Goal: Transaction & Acquisition: Download file/media

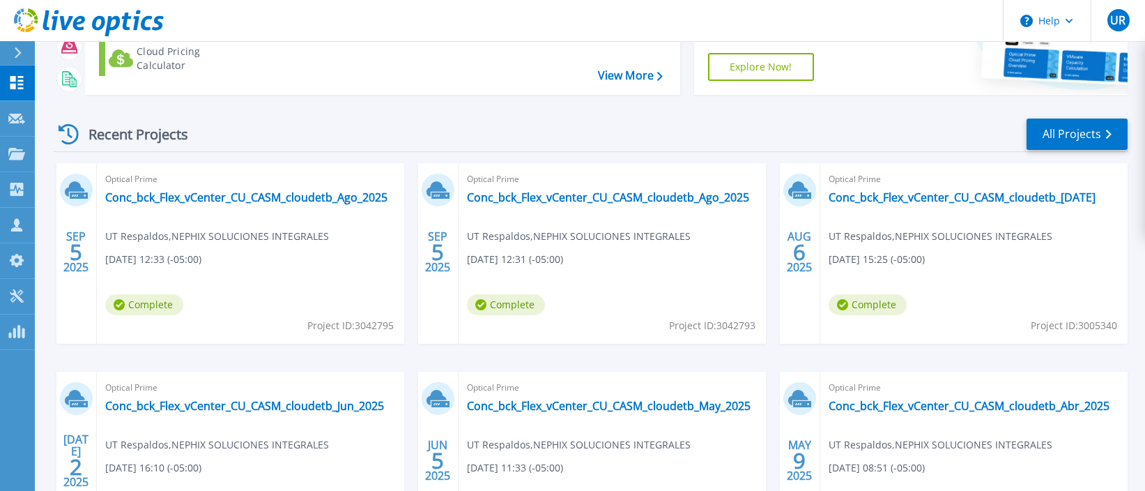
scroll to position [209, 0]
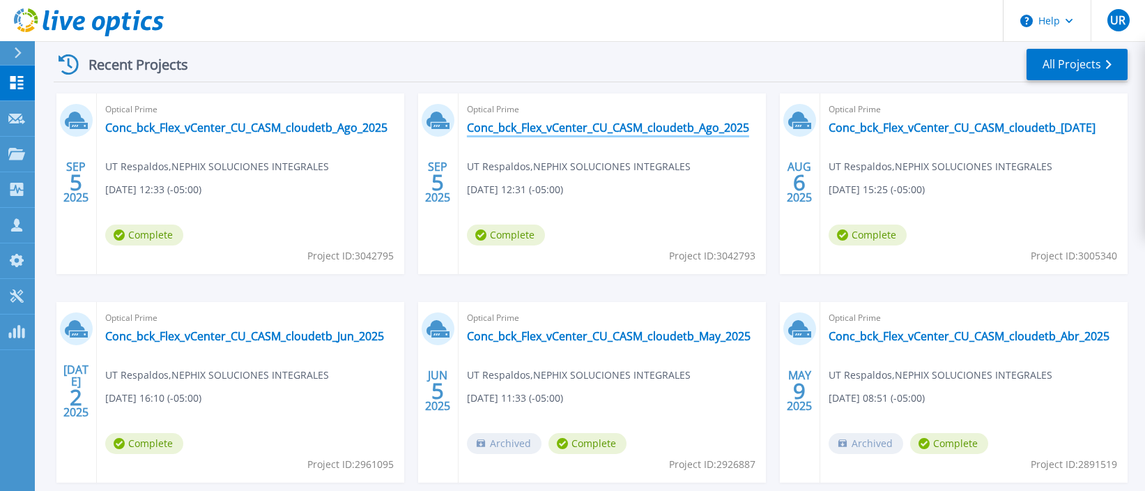
click at [679, 134] on link "Conc_bck_Flex_vCenter_CU_CASM_cloudetb_Ago_2025" at bounding box center [608, 128] width 282 height 14
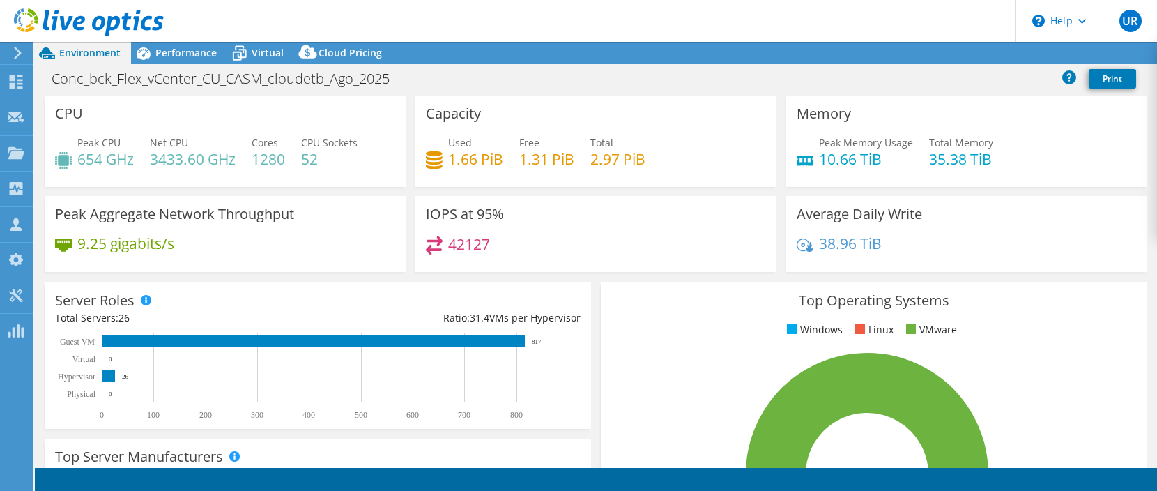
select select "USD"
click at [12, 54] on div at bounding box center [15, 53] width 15 height 13
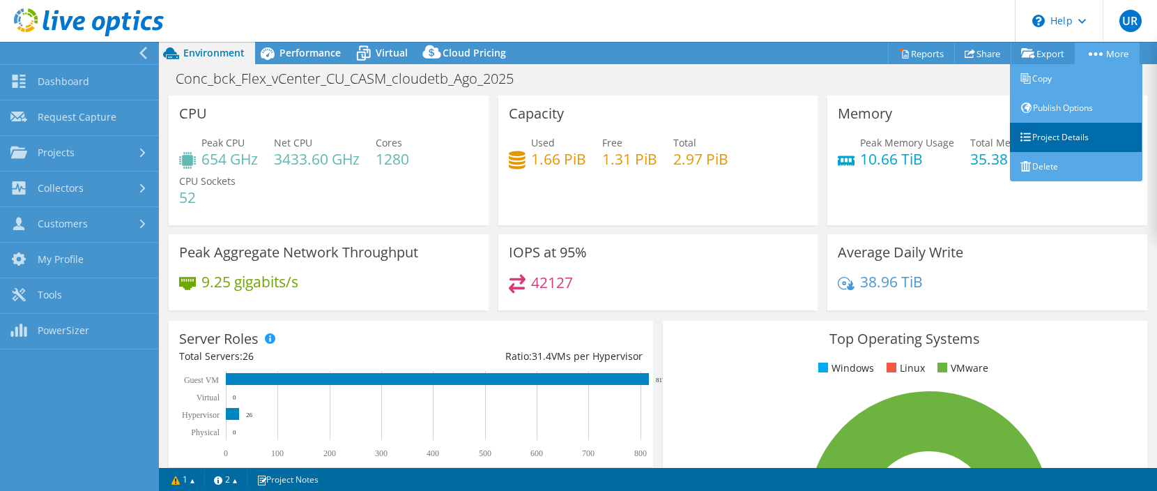
click at [1063, 137] on link "Project Details" at bounding box center [1076, 137] width 132 height 29
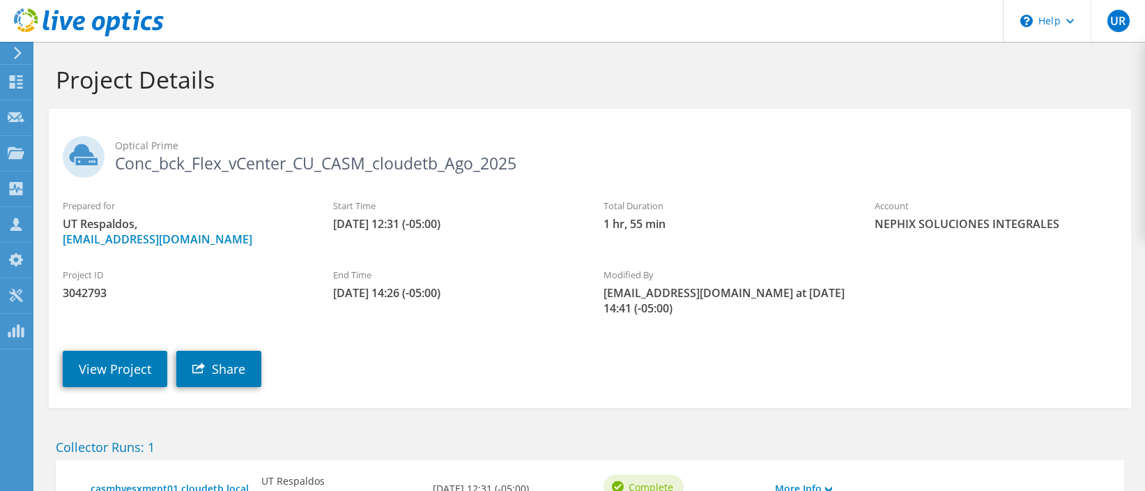
click at [18, 54] on use at bounding box center [18, 53] width 8 height 13
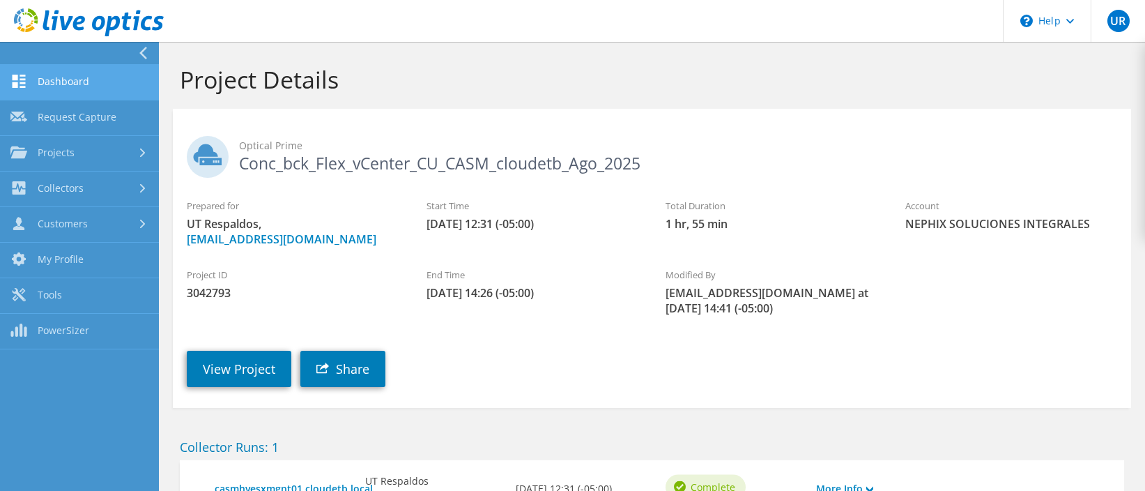
click at [87, 89] on link "Dashboard" at bounding box center [79, 83] width 159 height 36
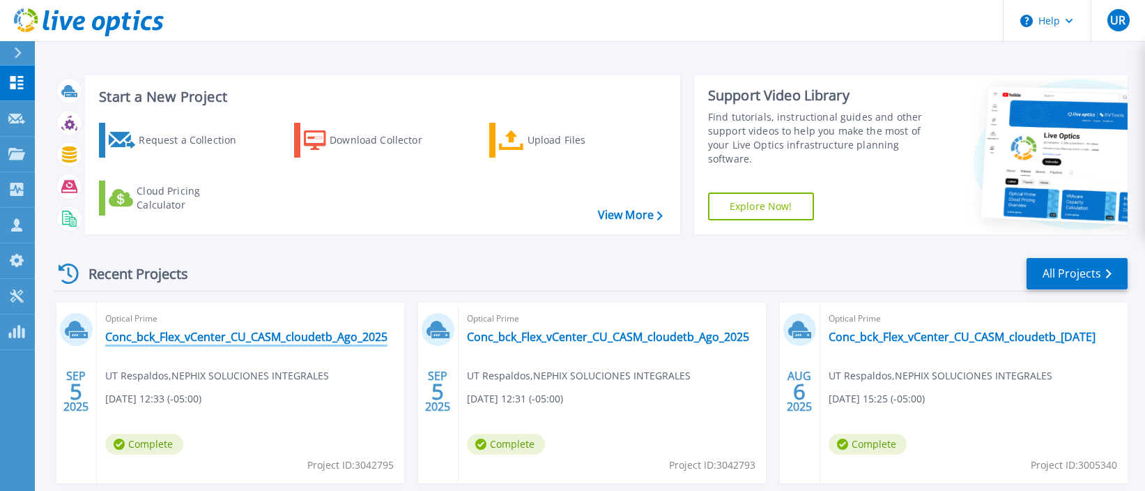
click at [340, 339] on link "Conc_bck_Flex_vCenter_CU_CASM_cloudetb_Ago_2025" at bounding box center [246, 337] width 282 height 14
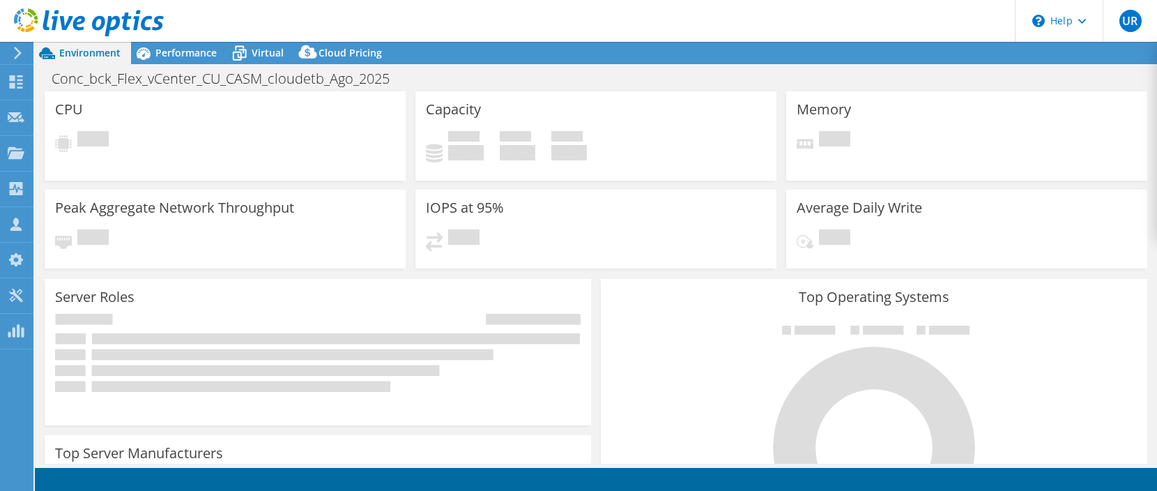
select select "USD"
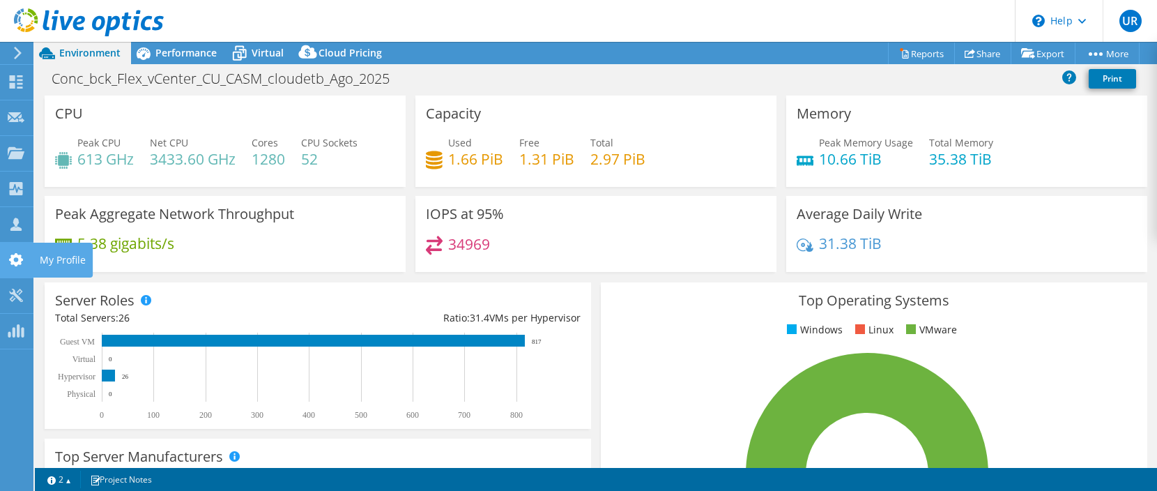
click at [22, 260] on use at bounding box center [16, 259] width 14 height 13
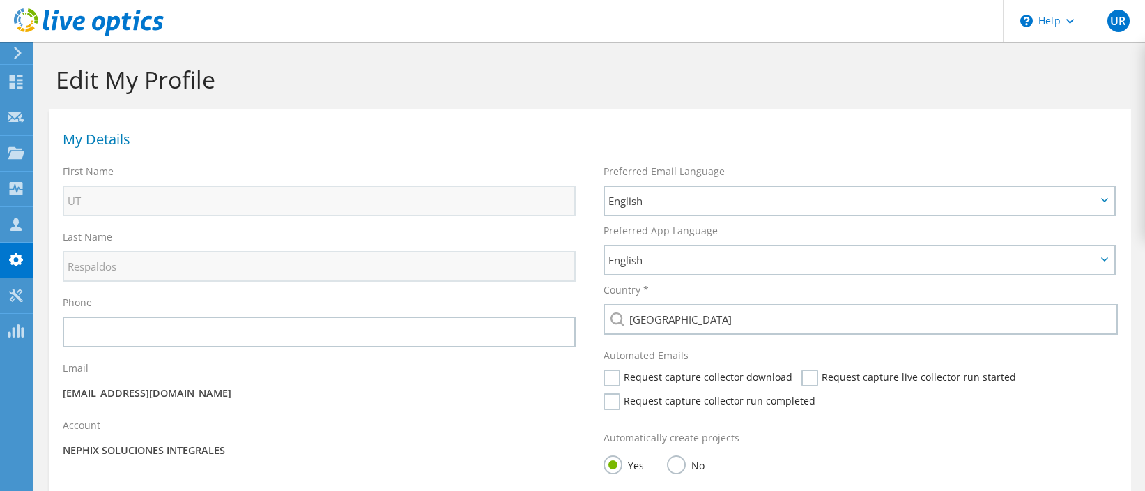
click at [15, 54] on icon at bounding box center [18, 53] width 10 height 13
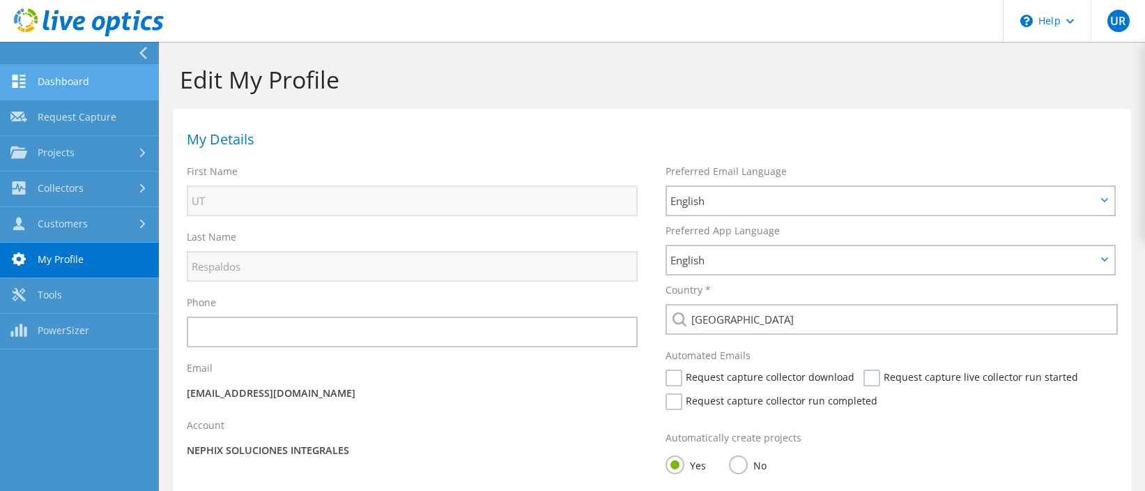
click at [88, 77] on link "Dashboard" at bounding box center [79, 83] width 159 height 36
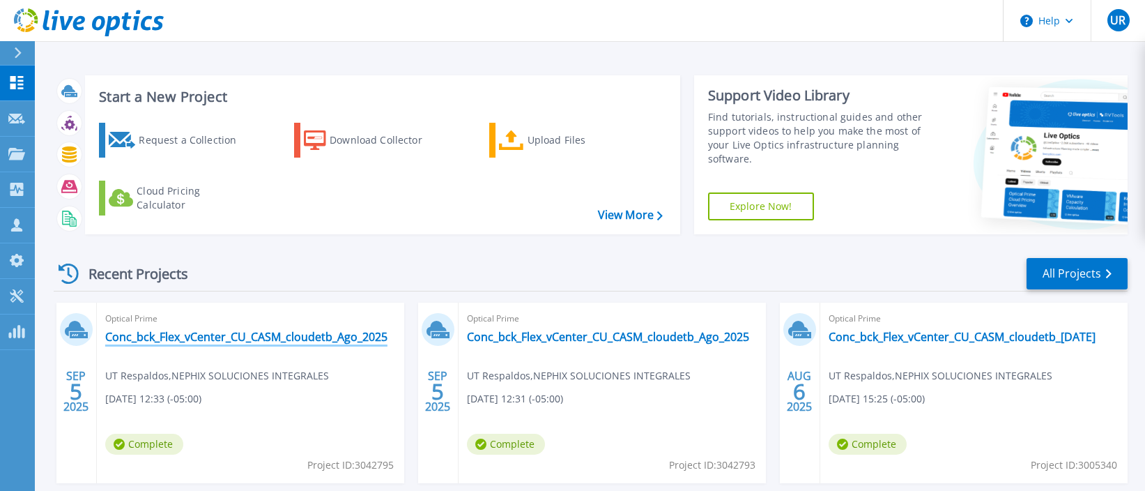
click at [304, 339] on link "Conc_bck_Flex_vCenter_CU_CASM_cloudetb_Ago_2025" at bounding box center [246, 337] width 282 height 14
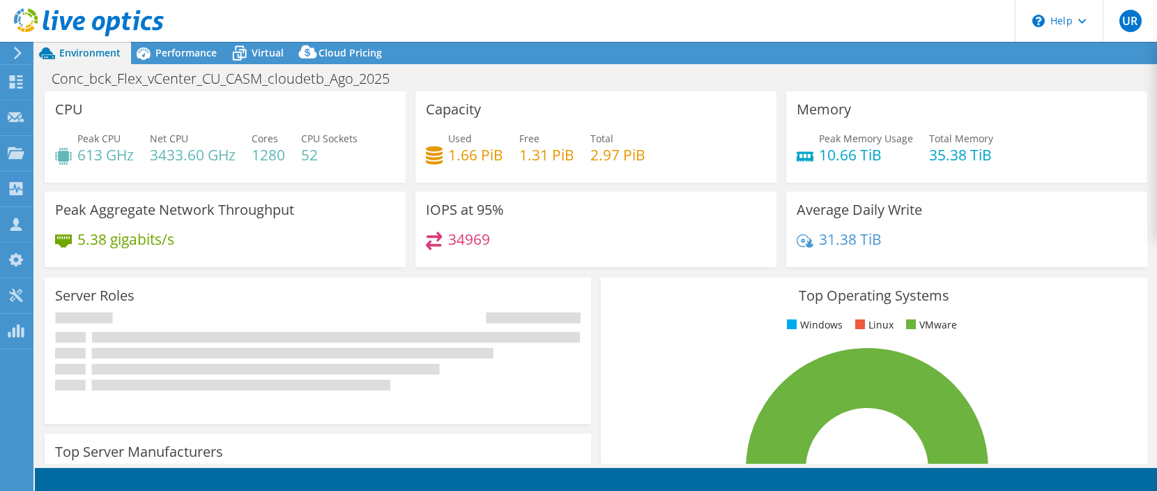
select select "USD"
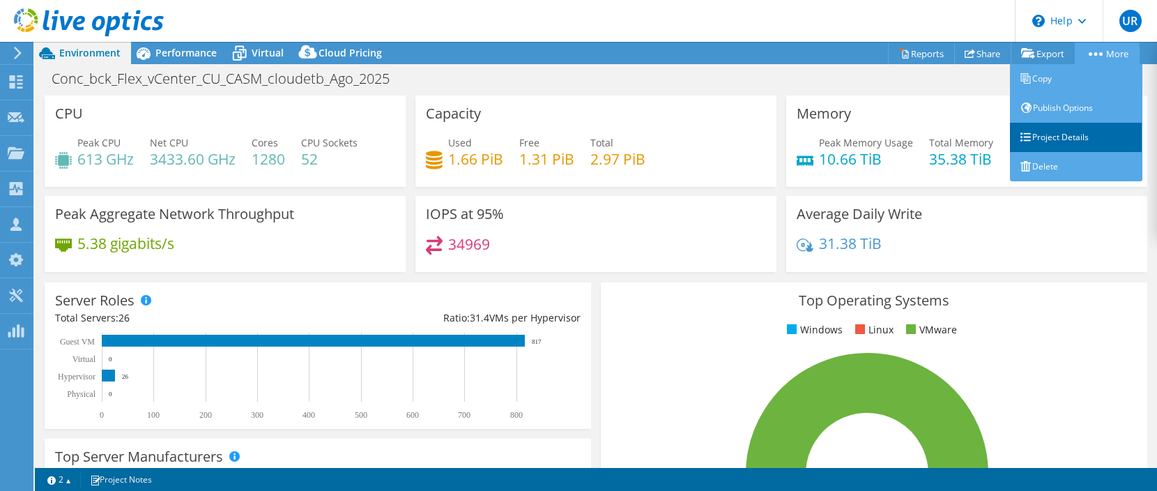
click at [1061, 138] on link "Project Details" at bounding box center [1076, 137] width 132 height 29
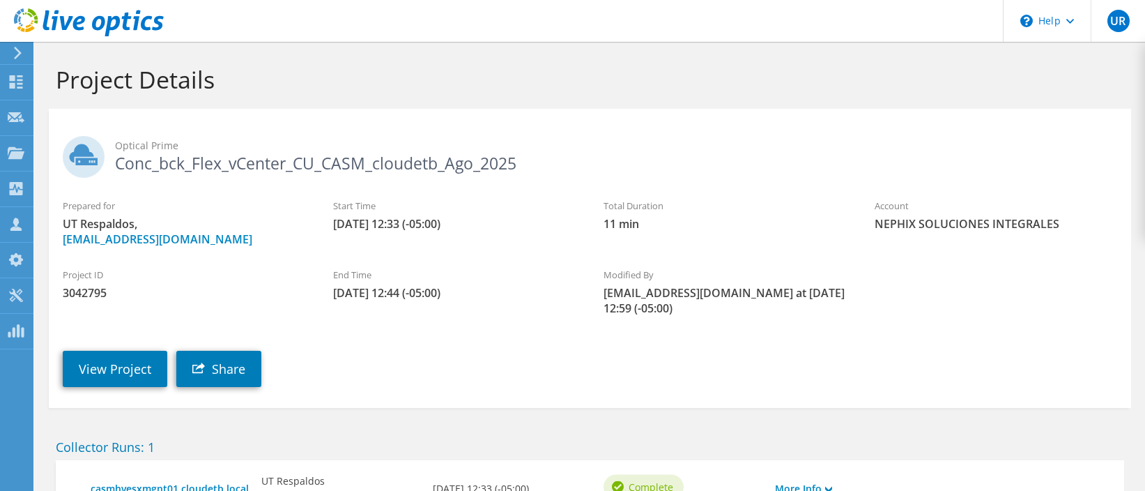
click at [21, 49] on icon at bounding box center [18, 53] width 10 height 13
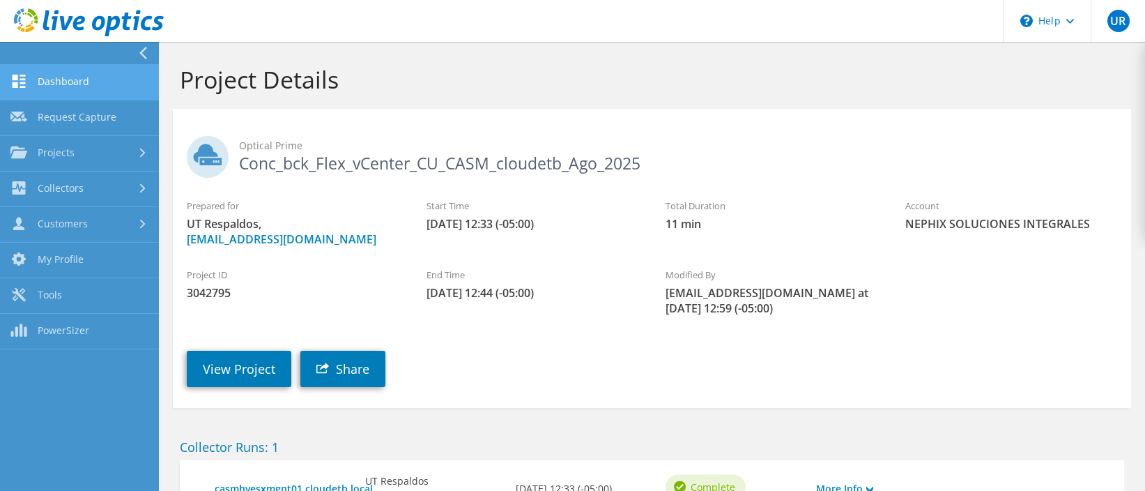
click at [94, 82] on link "Dashboard" at bounding box center [79, 83] width 159 height 36
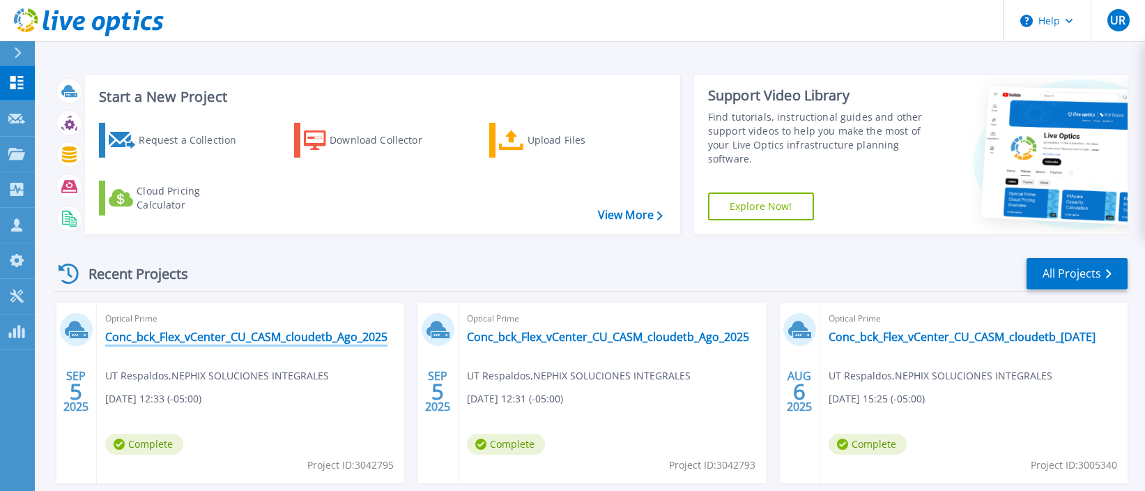
click at [275, 334] on link "Conc_bck_Flex_vCenter_CU_CASM_cloudetb_Ago_2025" at bounding box center [246, 337] width 282 height 14
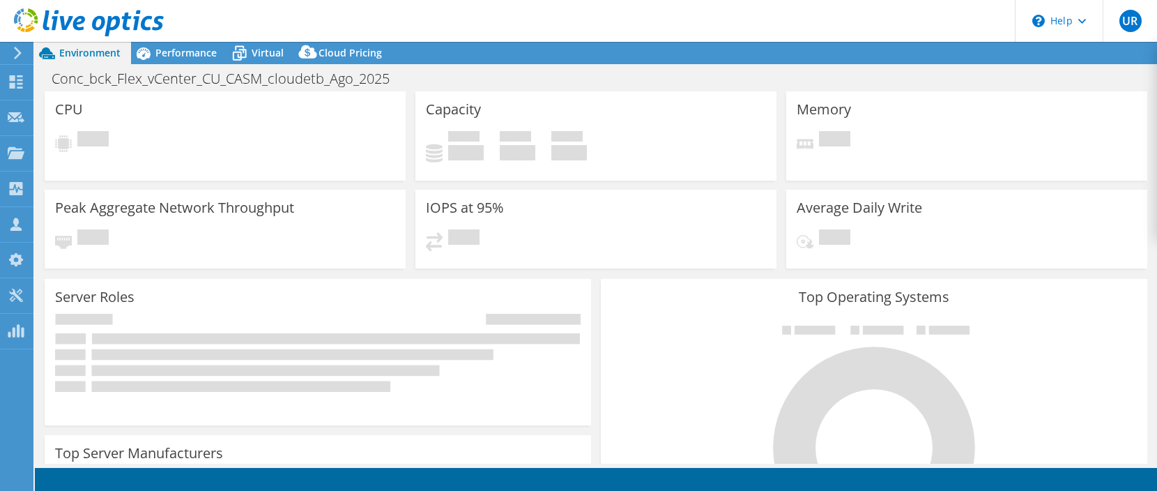
select select "USD"
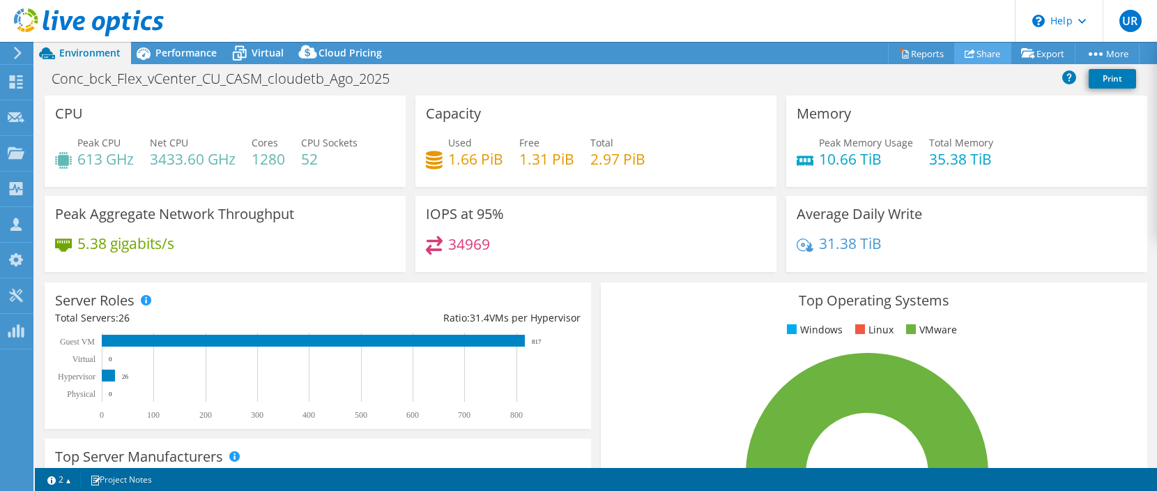
click at [974, 52] on link "Share" at bounding box center [982, 54] width 57 height 22
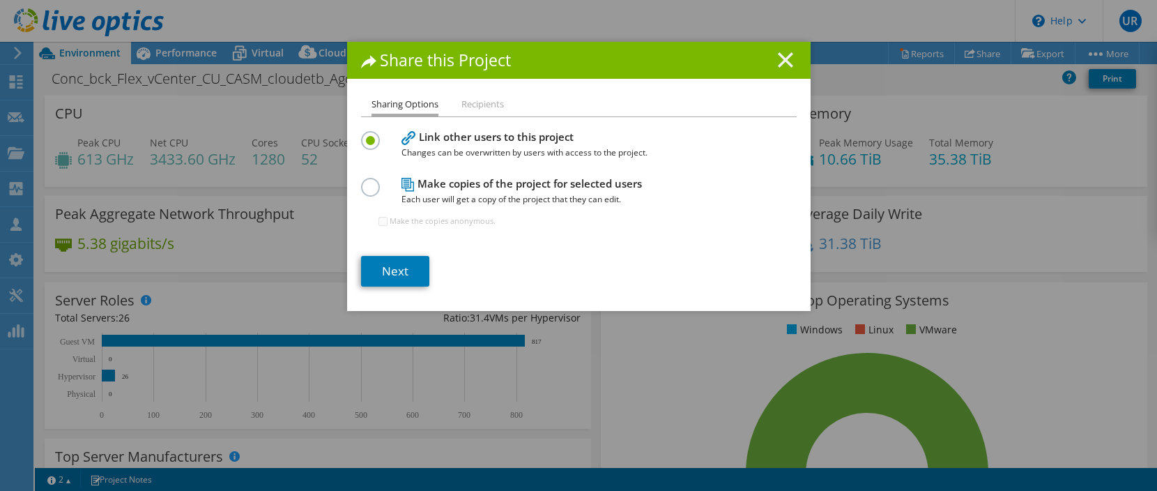
click at [778, 57] on line at bounding box center [785, 60] width 14 height 14
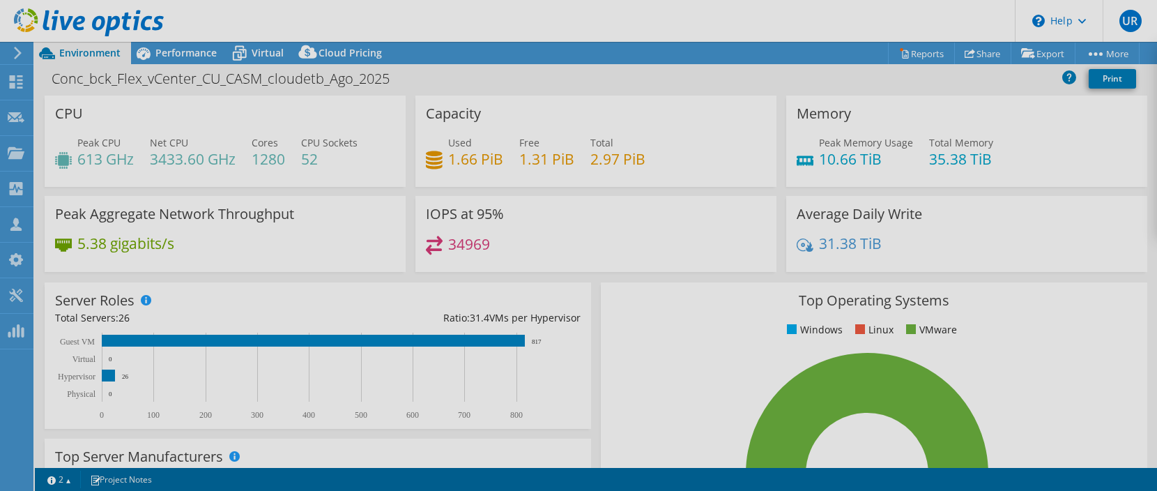
click at [904, 56] on div at bounding box center [578, 245] width 1157 height 491
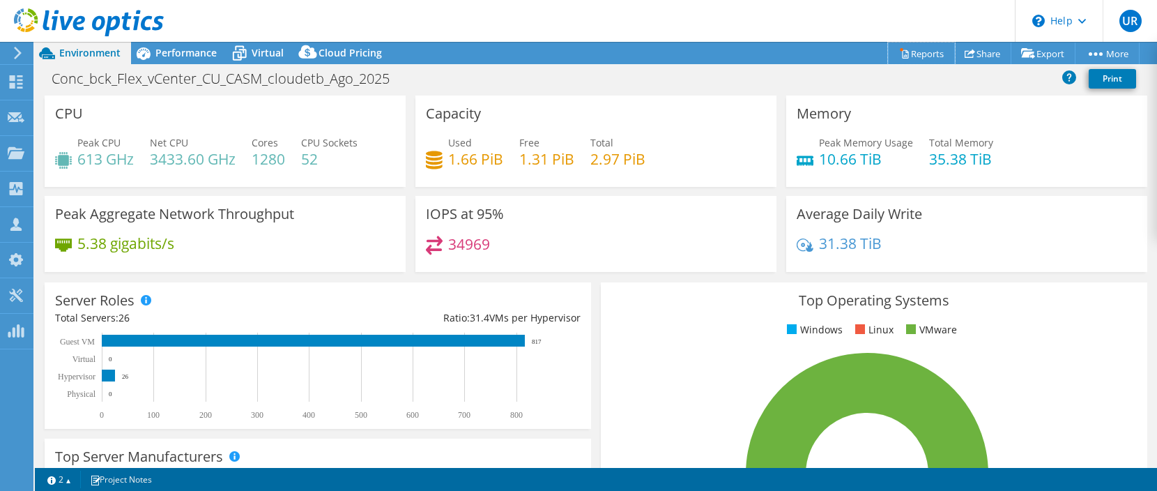
click at [904, 56] on link "Reports" at bounding box center [921, 54] width 67 height 22
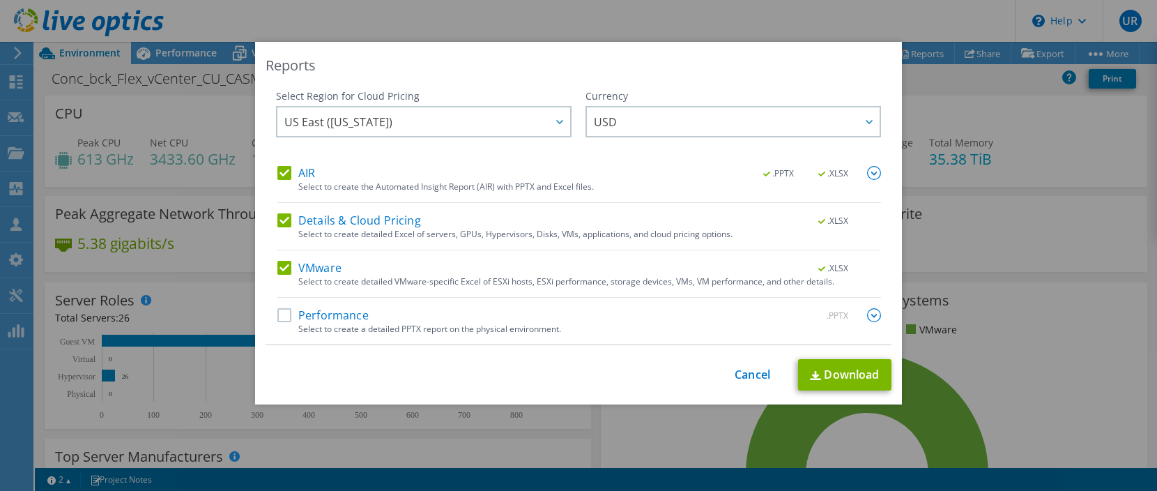
click at [286, 176] on label "AIR" at bounding box center [296, 173] width 38 height 14
click at [0, 0] on input "AIR" at bounding box center [0, 0] width 0 height 0
click at [284, 224] on label "Details & Cloud Pricing" at bounding box center [349, 220] width 144 height 14
click at [0, 0] on input "Details & Cloud Pricing" at bounding box center [0, 0] width 0 height 0
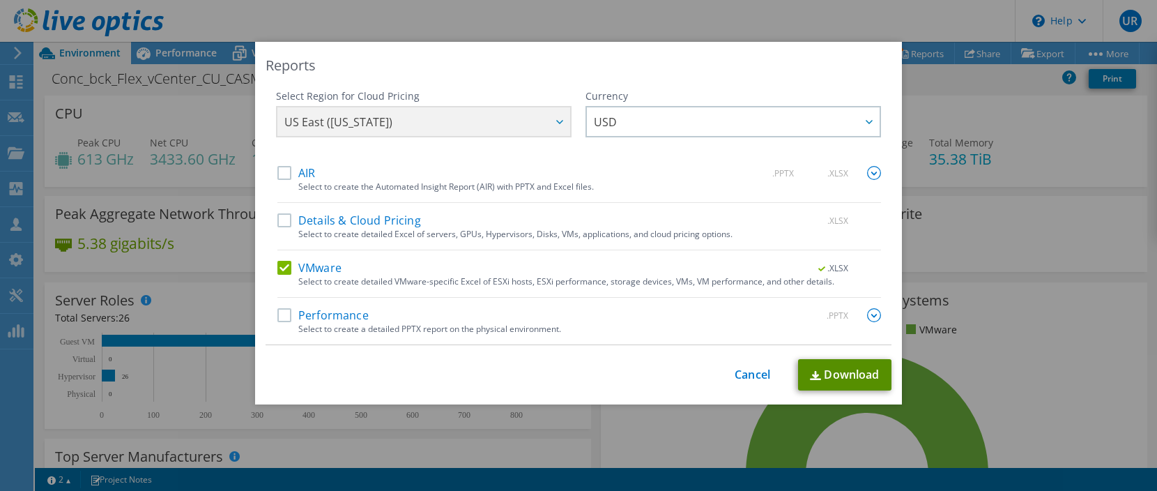
click at [840, 371] on link "Download" at bounding box center [844, 374] width 93 height 31
click at [753, 373] on link "Cancel" at bounding box center [752, 374] width 36 height 13
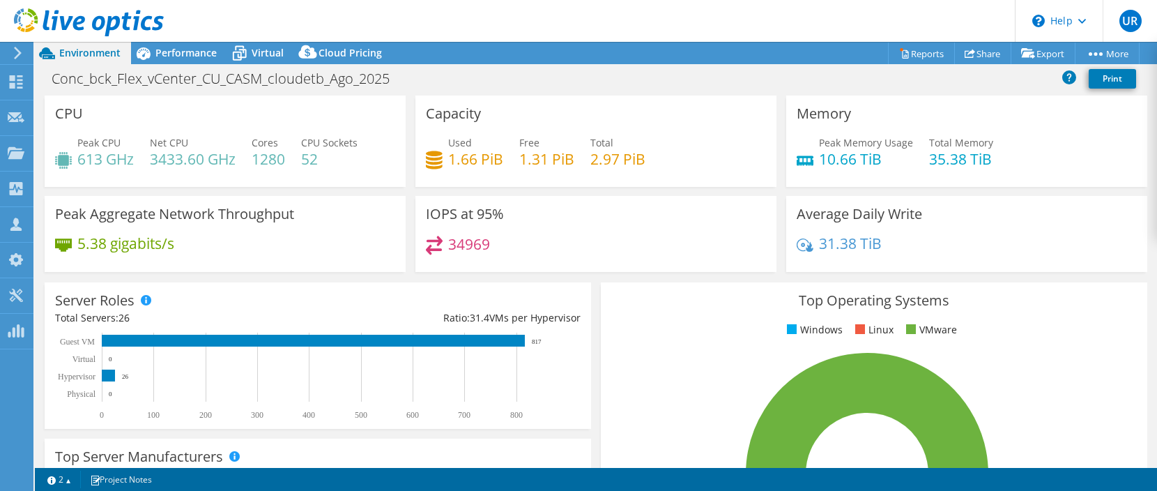
click at [1085, 206] on div "Average Daily Write 31.38 TiB" at bounding box center [966, 234] width 361 height 76
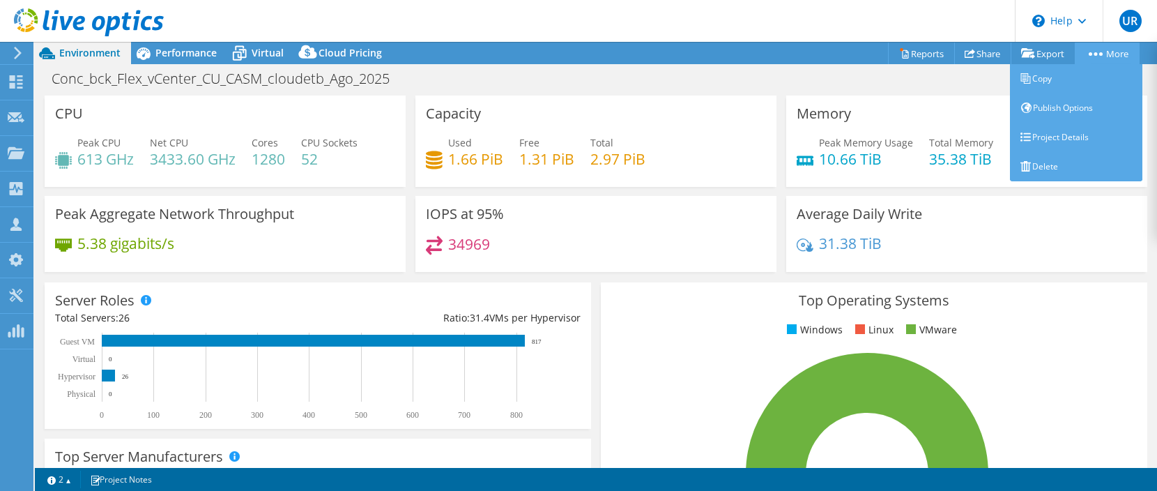
click at [1118, 52] on link "More" at bounding box center [1106, 54] width 65 height 22
click at [1056, 139] on link "Project Details" at bounding box center [1076, 137] width 132 height 29
